Goal: Information Seeking & Learning: Get advice/opinions

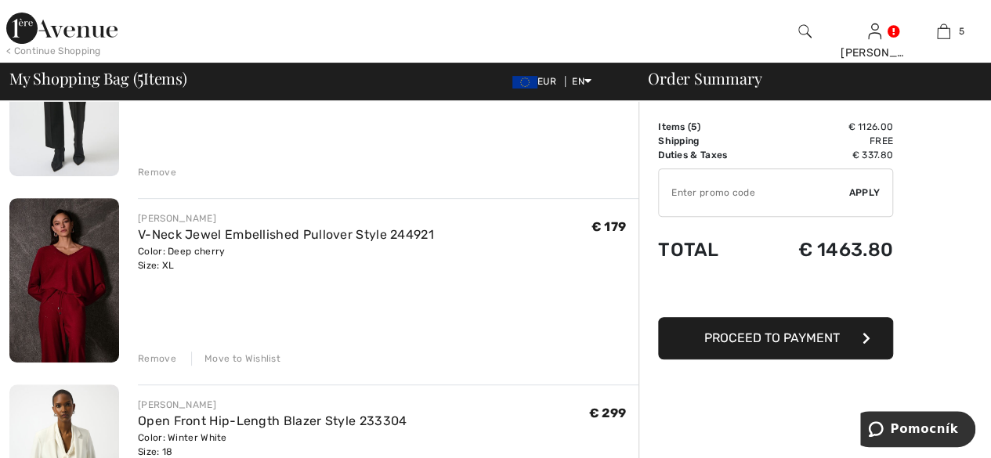
scroll to position [235, 0]
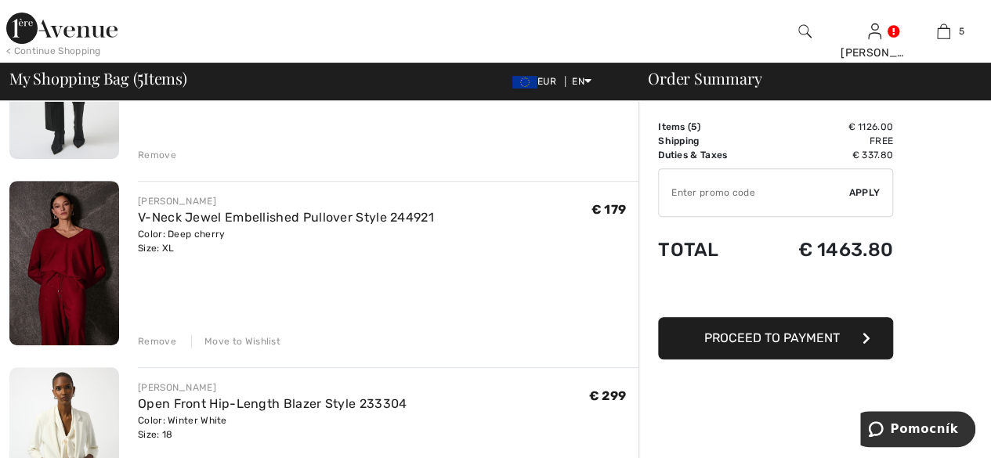
click at [71, 252] on img at bounding box center [64, 263] width 110 height 165
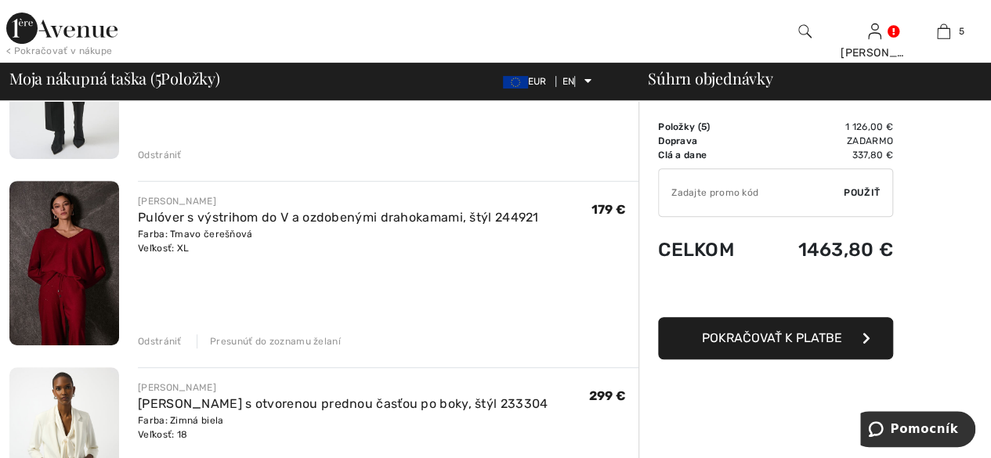
click at [62, 252] on img at bounding box center [64, 263] width 110 height 165
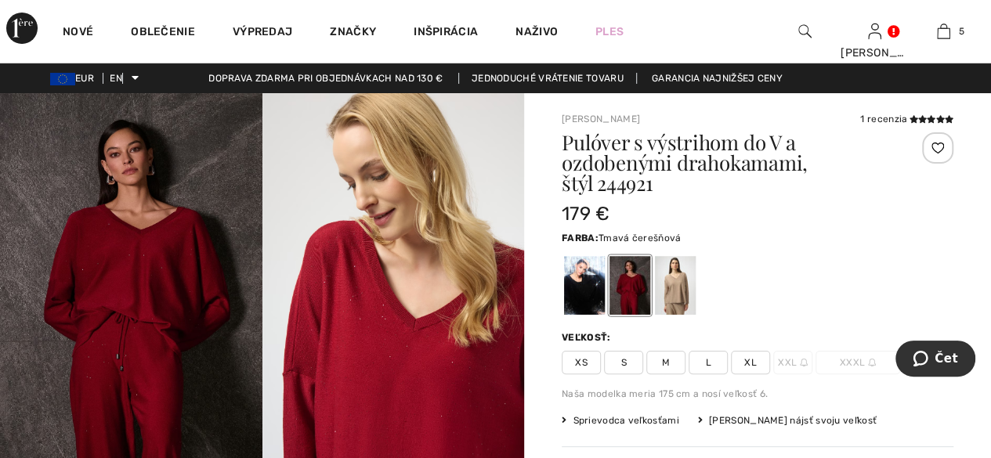
click at [904, 117] on font "1 recenzia" at bounding box center [883, 119] width 47 height 11
click at [927, 117] on icon at bounding box center [931, 119] width 9 height 8
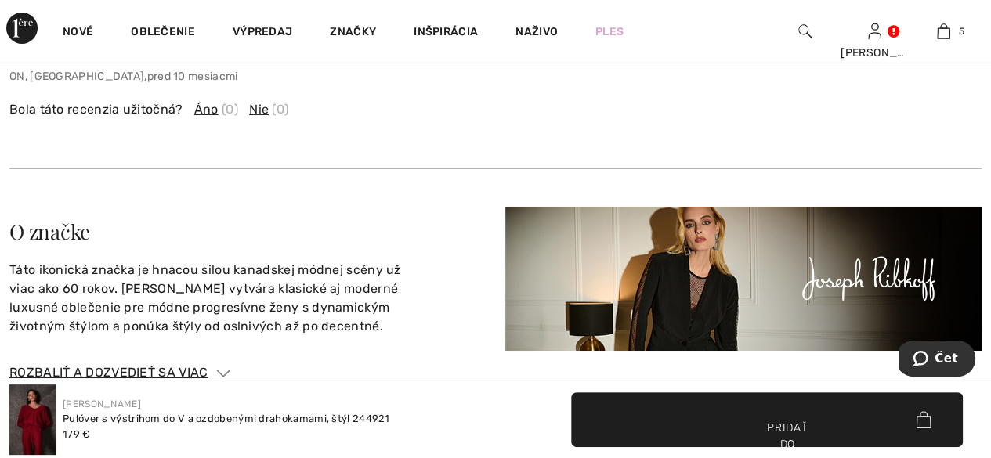
scroll to position [2694, 0]
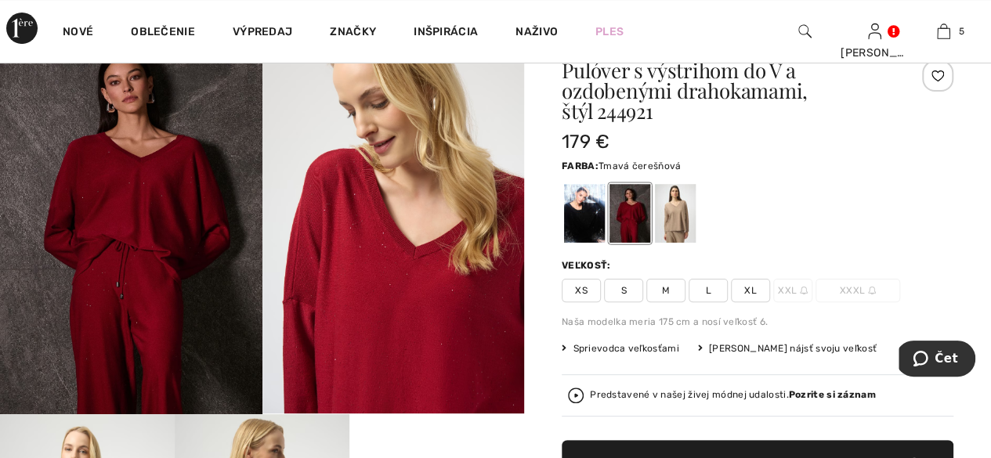
scroll to position [78, 0]
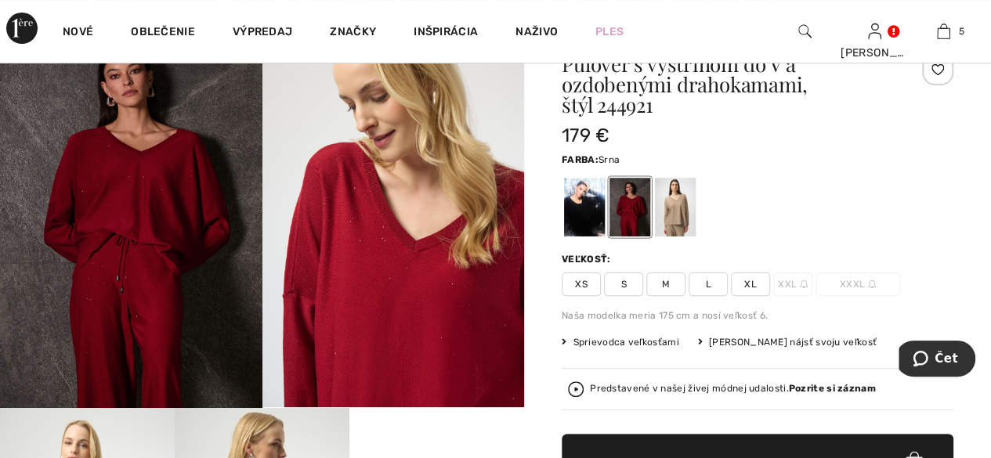
click at [672, 201] on div at bounding box center [675, 207] width 41 height 59
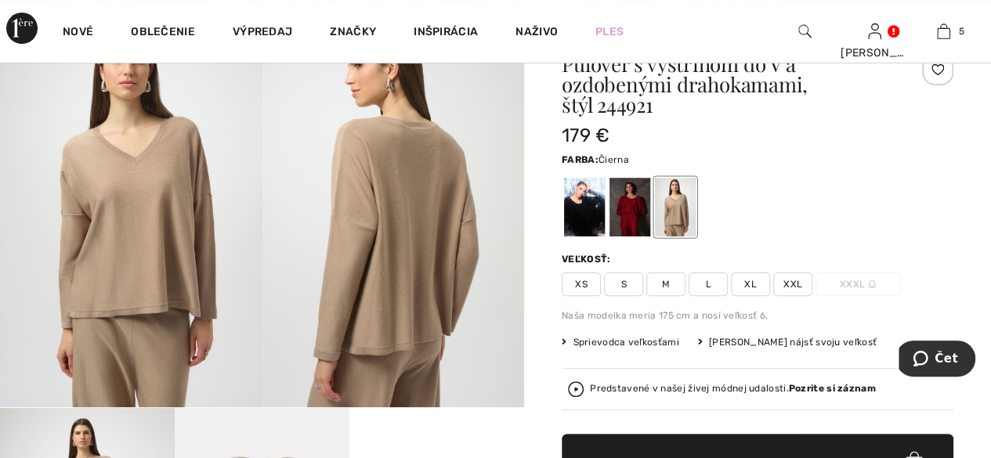
click at [585, 219] on div at bounding box center [584, 207] width 41 height 59
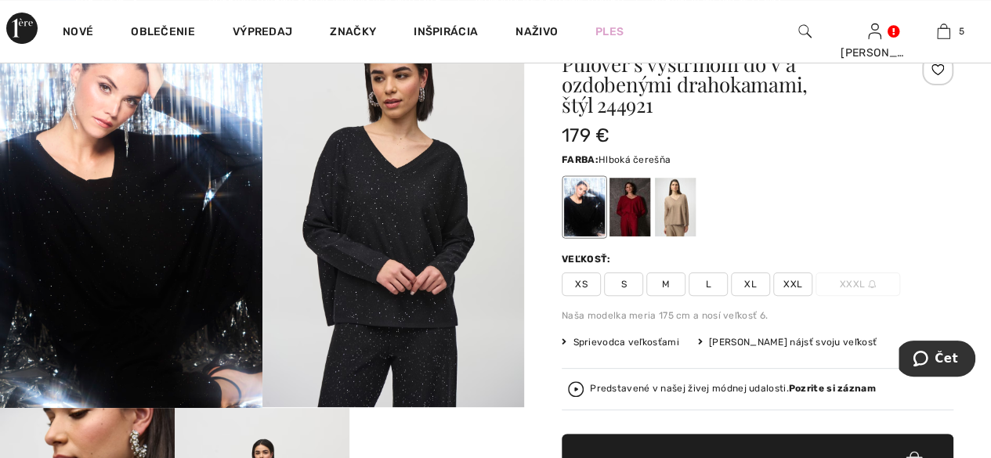
click at [646, 221] on div at bounding box center [630, 207] width 41 height 59
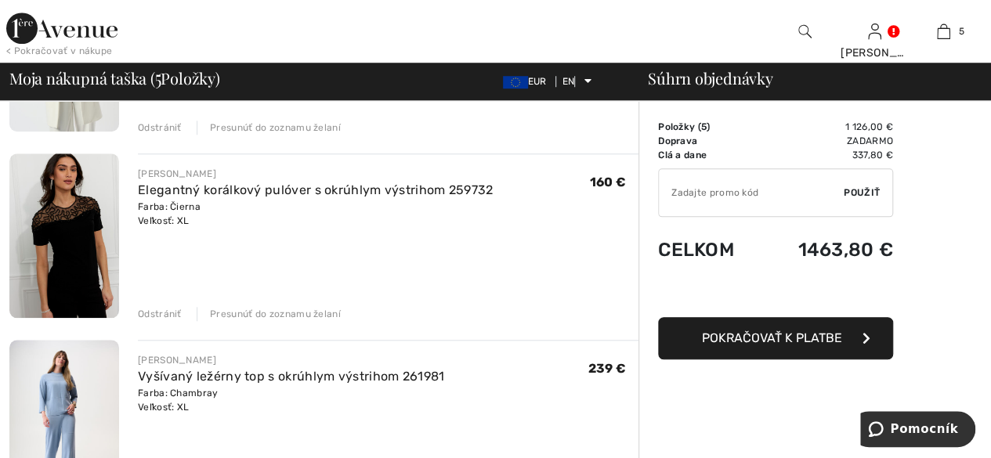
scroll to position [549, 0]
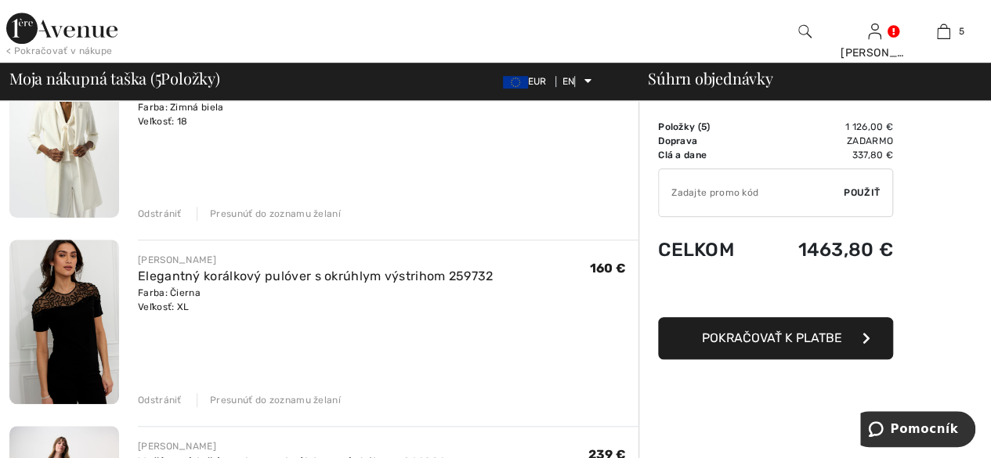
click at [53, 152] on img at bounding box center [64, 136] width 110 height 165
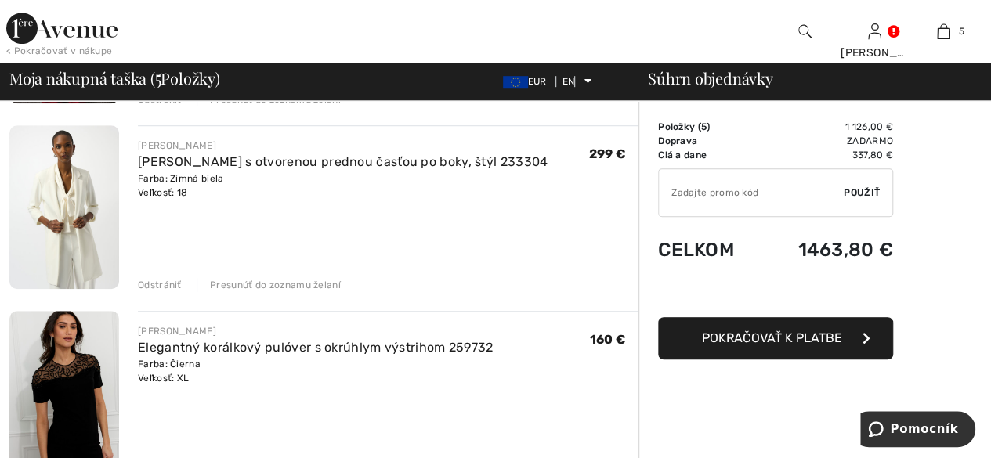
scroll to position [313, 0]
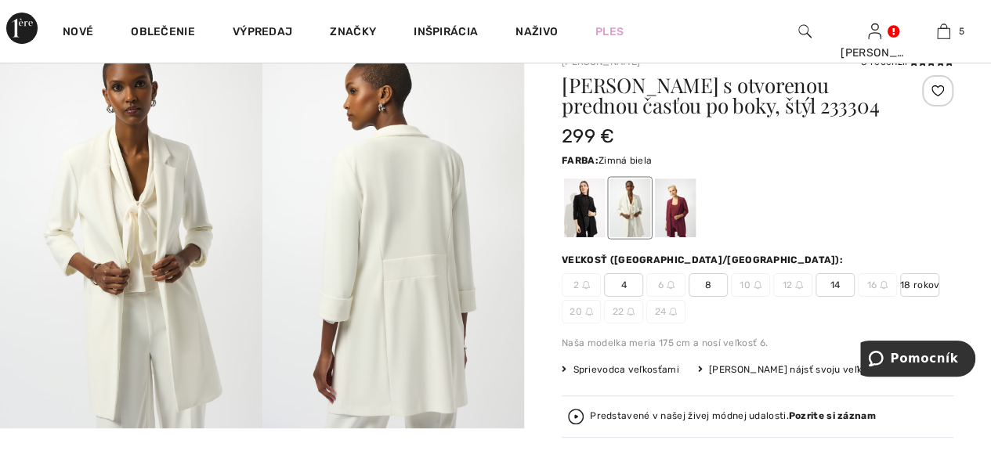
scroll to position [78, 0]
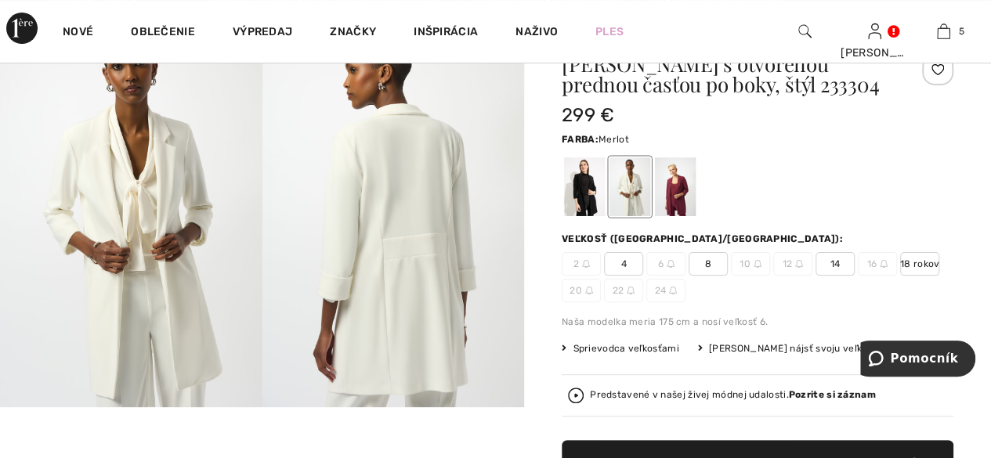
click at [679, 204] on div at bounding box center [675, 187] width 41 height 59
